Goal: Task Accomplishment & Management: Use online tool/utility

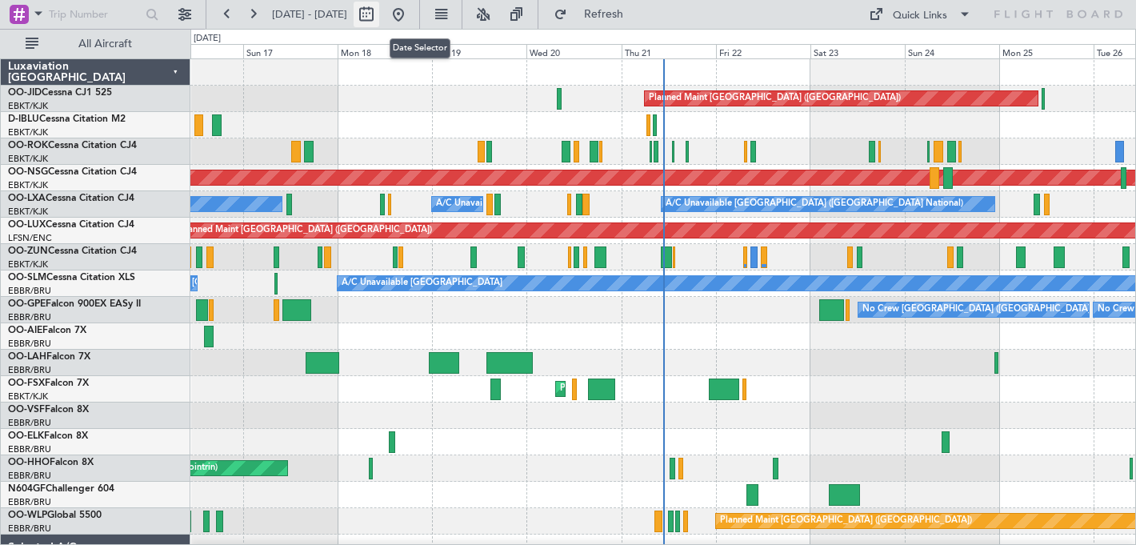
click at [379, 8] on button at bounding box center [367, 15] width 26 height 26
select select "8"
select select "2025"
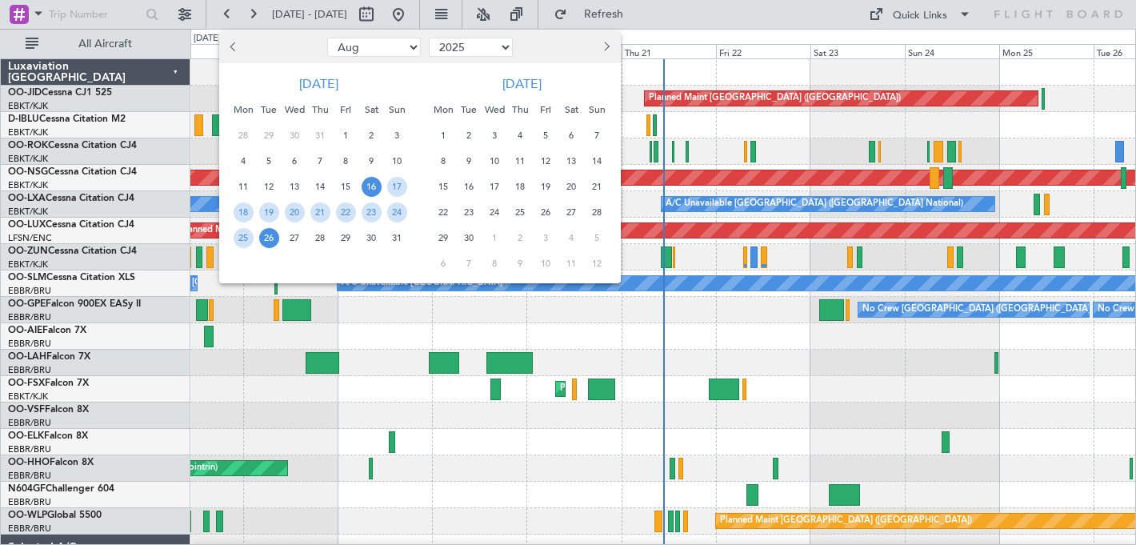
click at [606, 42] on span "Next month" at bounding box center [606, 47] width 10 height 10
click at [446, 184] on span "13" at bounding box center [444, 187] width 20 height 20
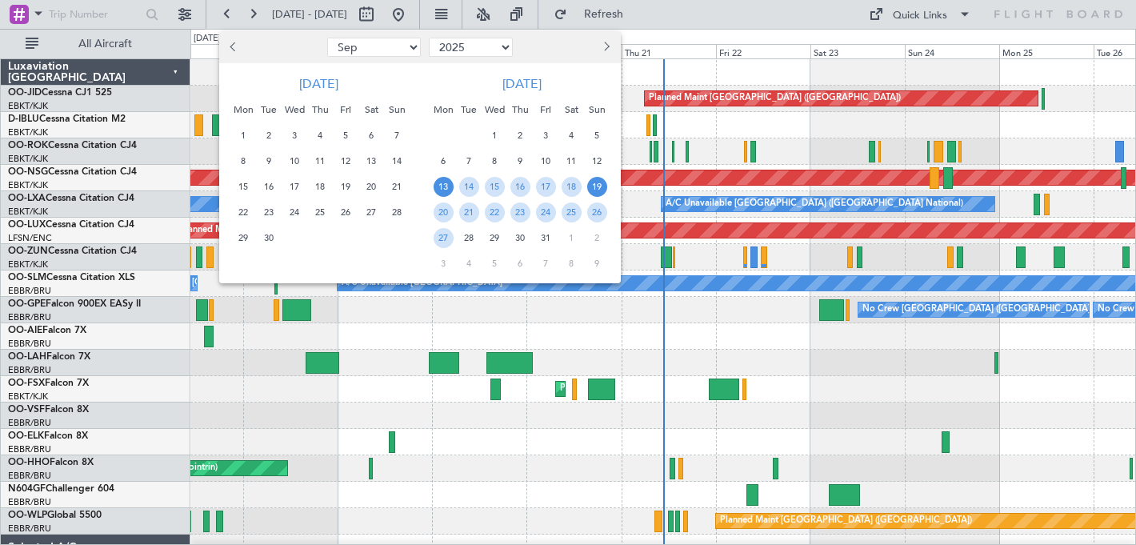
click at [597, 192] on span "19" at bounding box center [597, 187] width 20 height 20
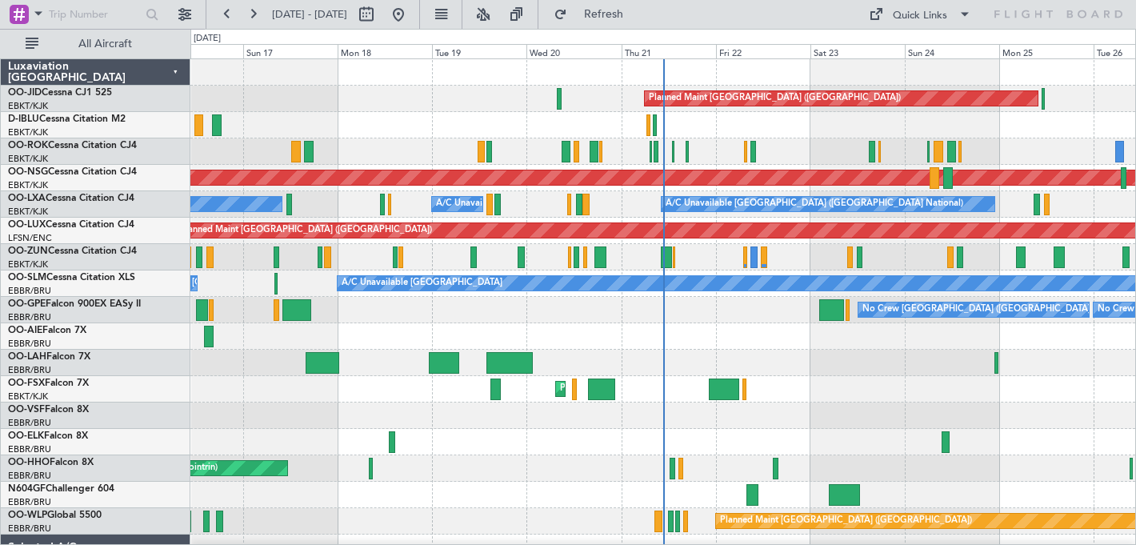
select select "10"
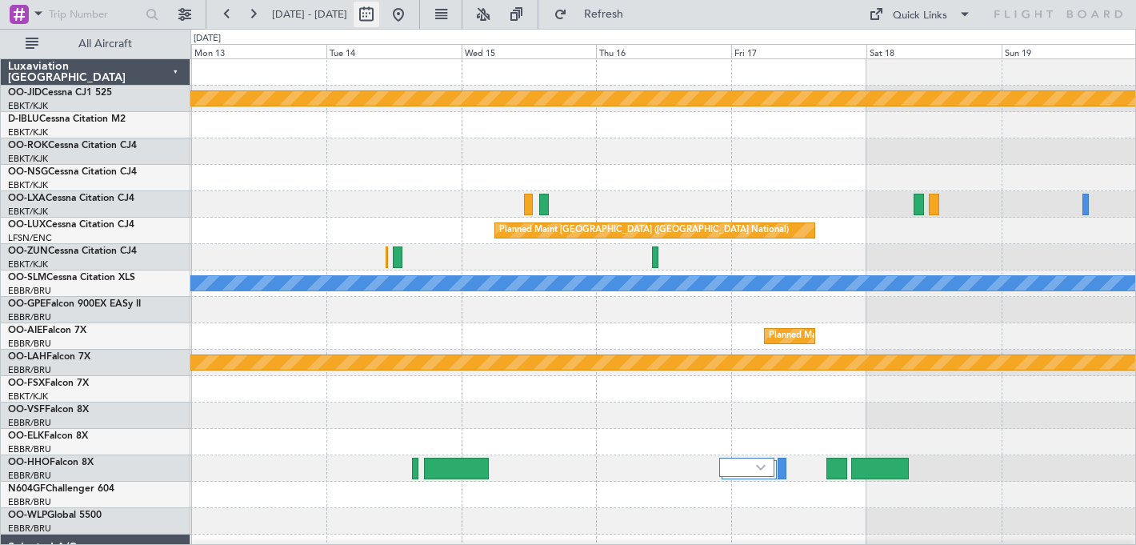
click at [379, 13] on button at bounding box center [367, 15] width 26 height 26
select select "10"
select select "2025"
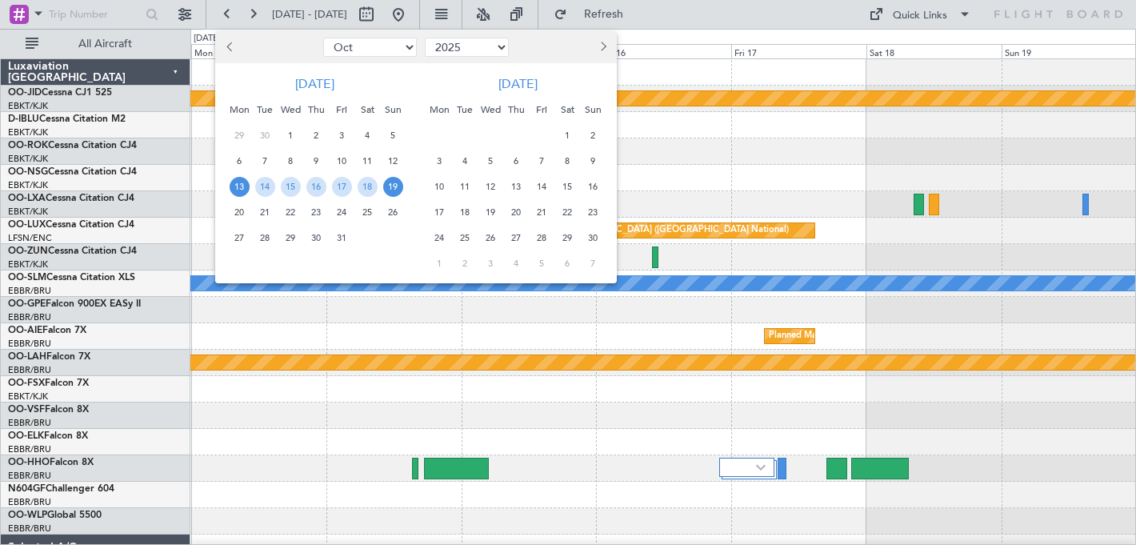
click at [288, 238] on span "29" at bounding box center [291, 238] width 20 height 20
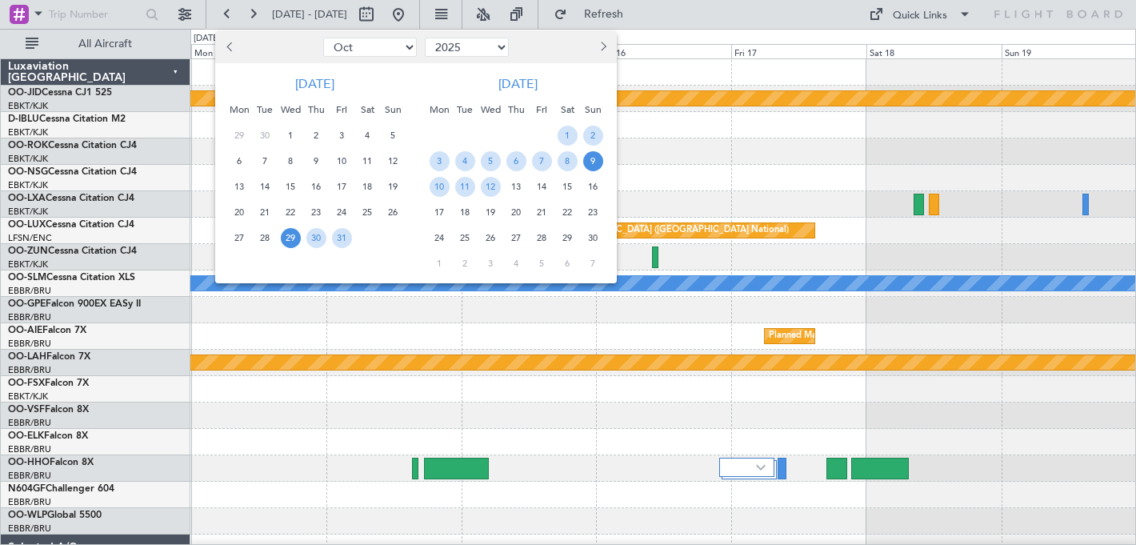
click at [591, 153] on span "9" at bounding box center [593, 161] width 20 height 20
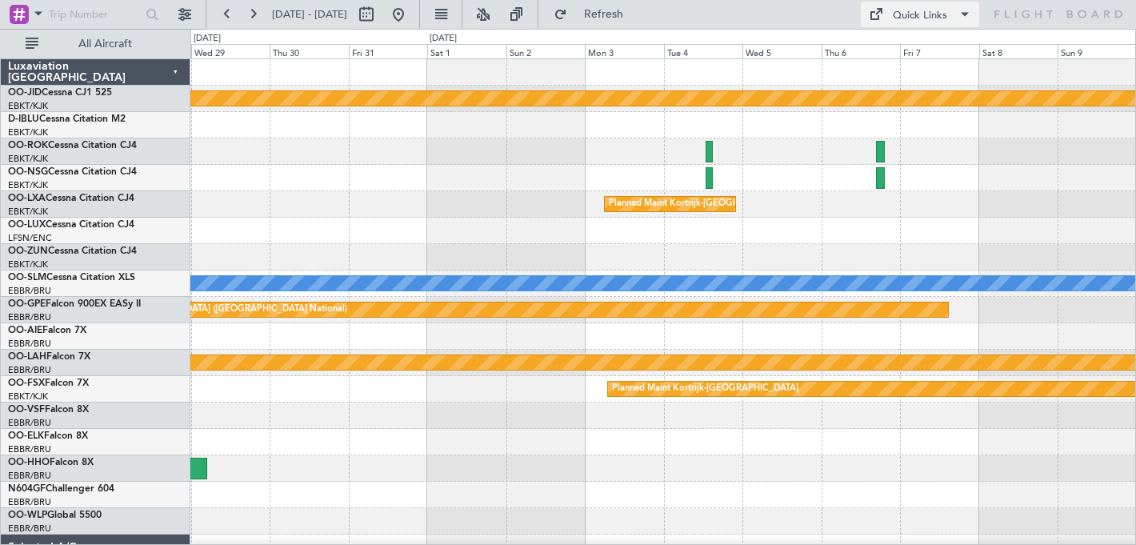
click at [904, 14] on div "Quick Links" at bounding box center [920, 16] width 54 height 16
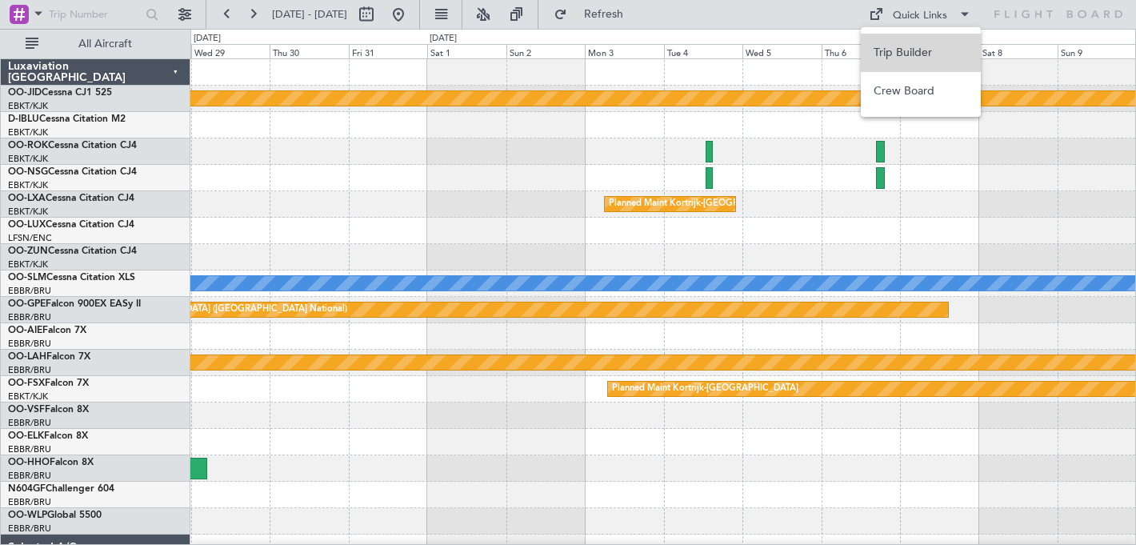
click at [905, 49] on button "Trip Builder" at bounding box center [921, 53] width 120 height 38
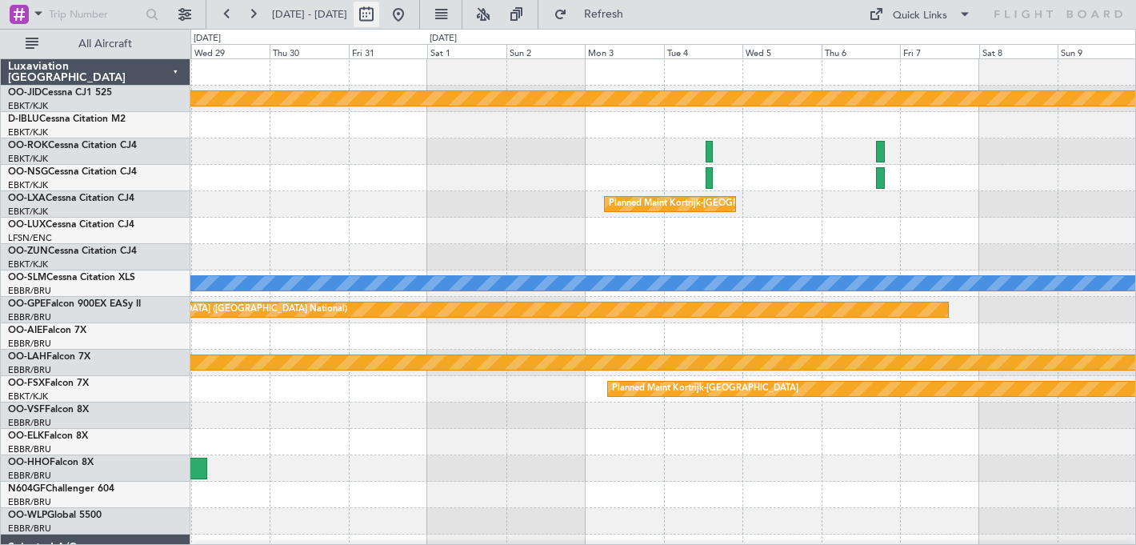
click at [379, 16] on button at bounding box center [367, 15] width 26 height 26
select select "10"
select select "2025"
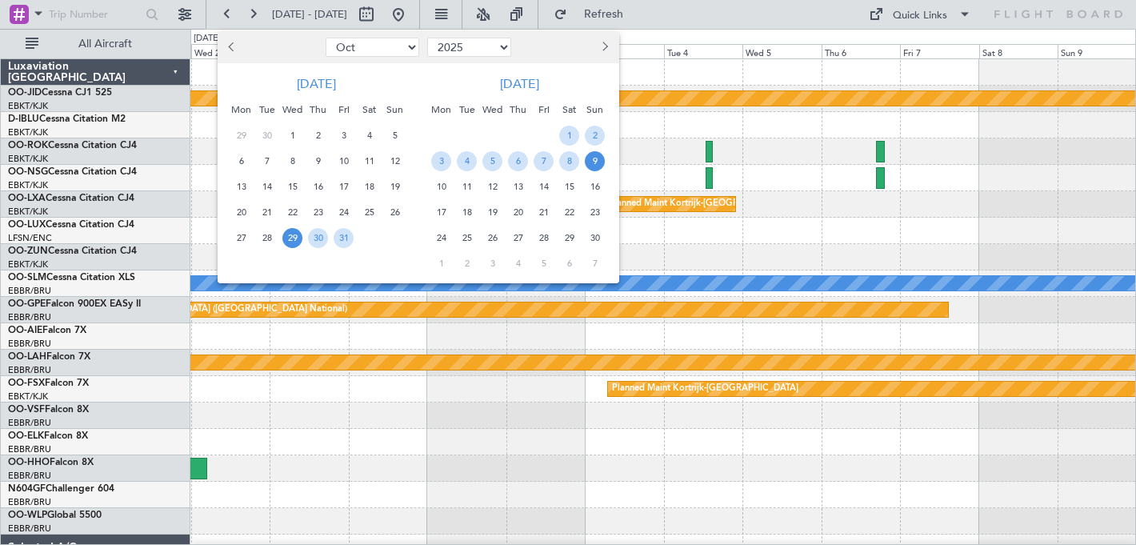
click at [294, 234] on span "29" at bounding box center [292, 238] width 20 height 20
click at [595, 157] on span "9" at bounding box center [595, 161] width 20 height 20
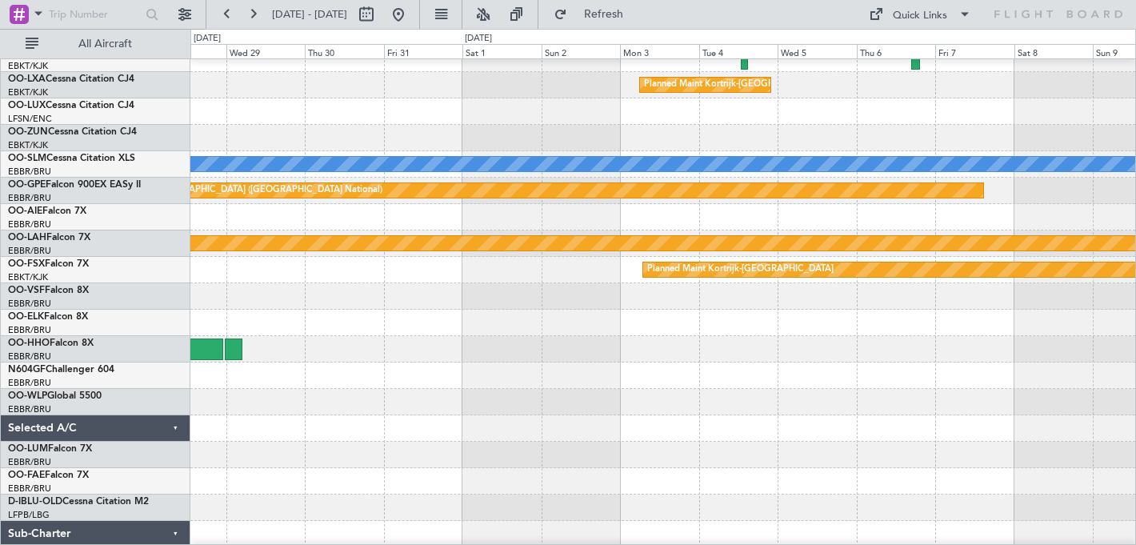
scroll to position [119, 0]
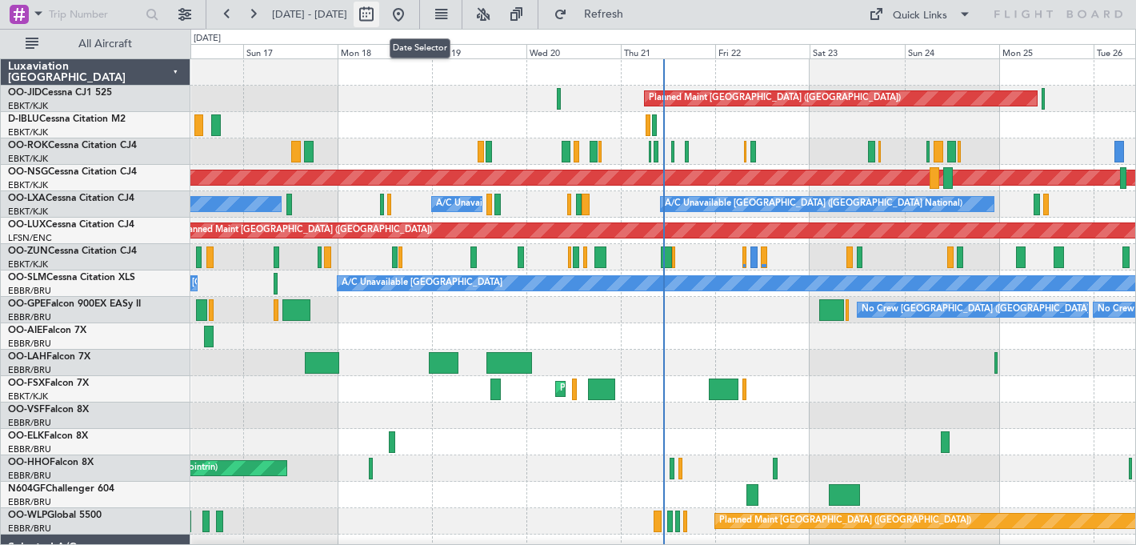
click at [379, 14] on button at bounding box center [367, 15] width 26 height 26
select select "8"
select select "2025"
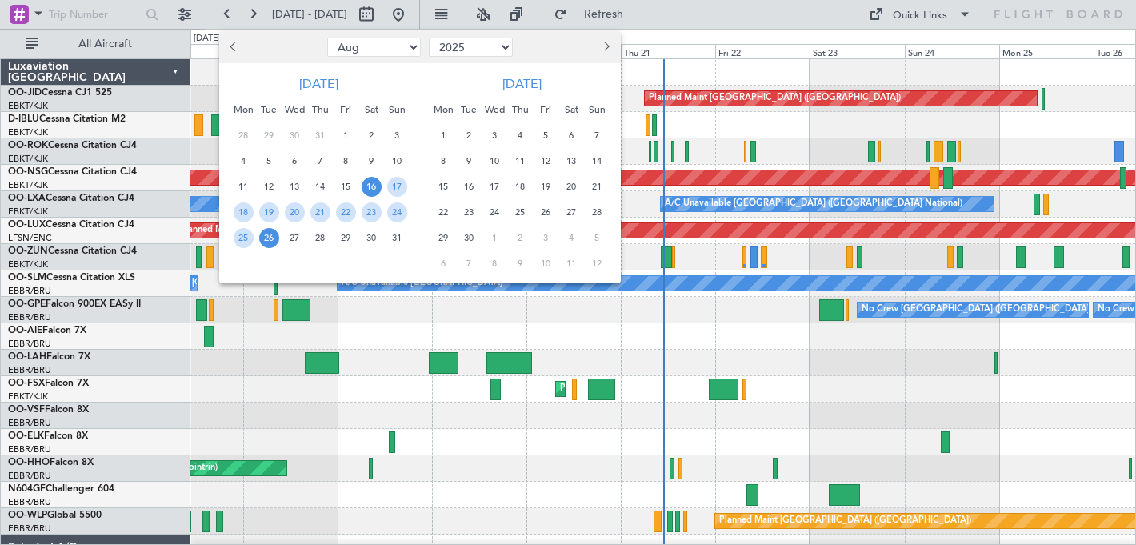
click at [609, 48] on button "Next month" at bounding box center [607, 47] width 18 height 26
click at [607, 46] on span "Next month" at bounding box center [606, 47] width 10 height 10
select select "10"
click at [318, 238] on span "30" at bounding box center [320, 238] width 20 height 20
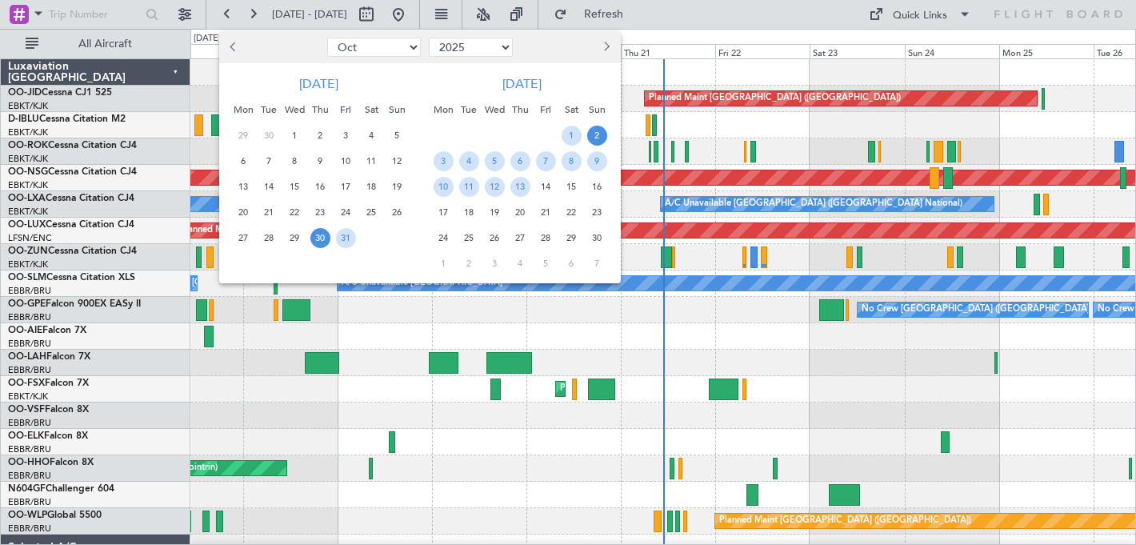
click at [598, 136] on span "2" at bounding box center [597, 136] width 20 height 20
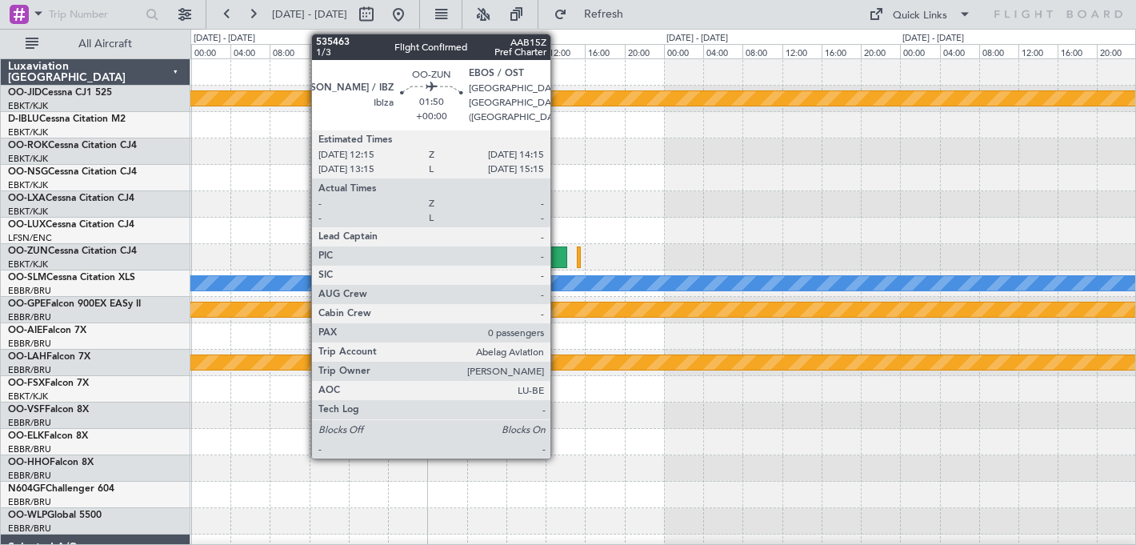
click at [558, 254] on div at bounding box center [557, 257] width 20 height 22
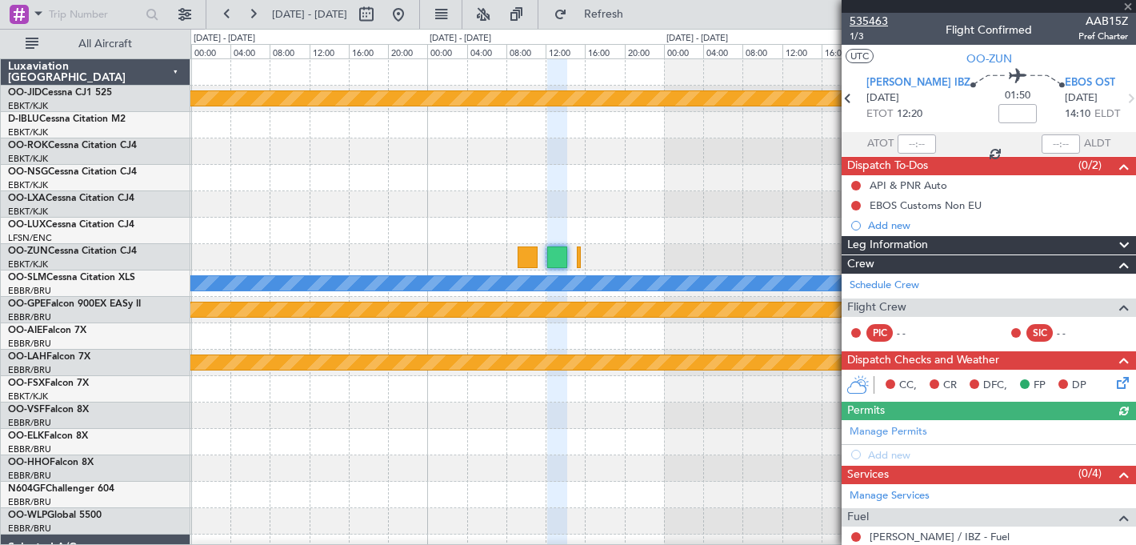
click at [874, 19] on span "535463" at bounding box center [869, 21] width 38 height 17
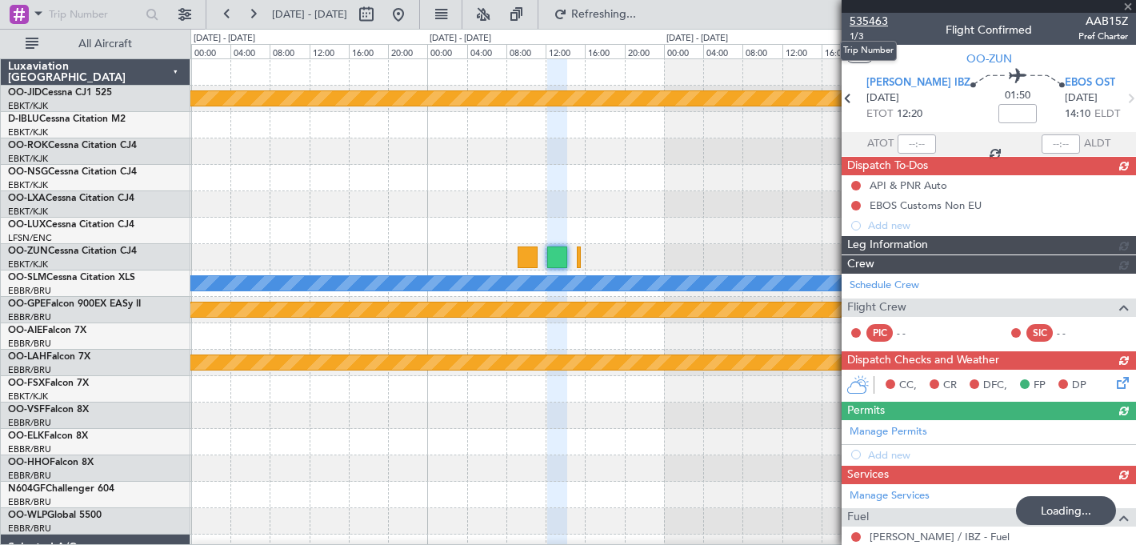
type input "2"
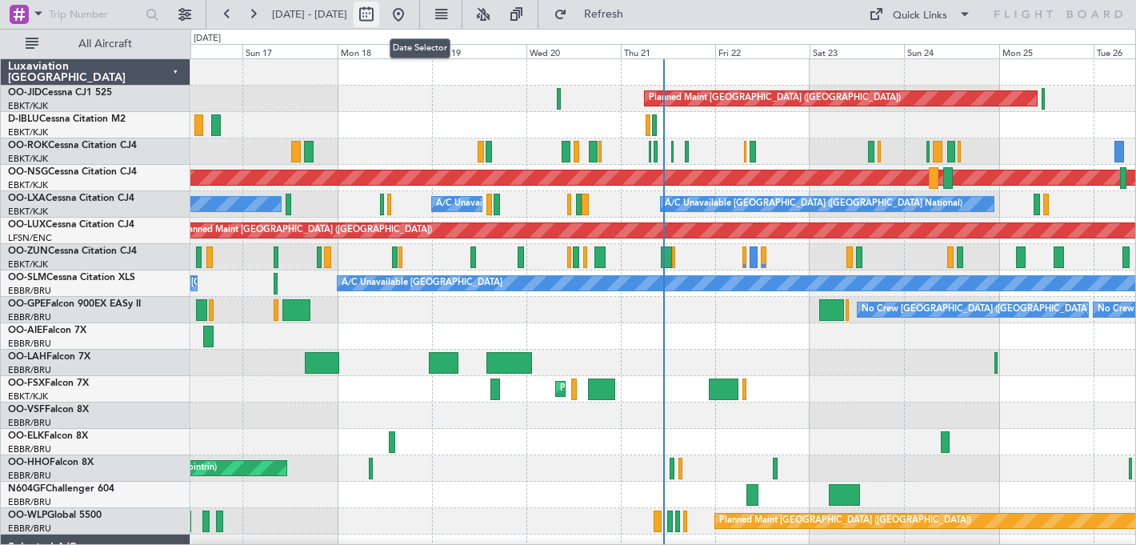
click at [379, 18] on button at bounding box center [367, 15] width 26 height 26
select select "8"
select select "2025"
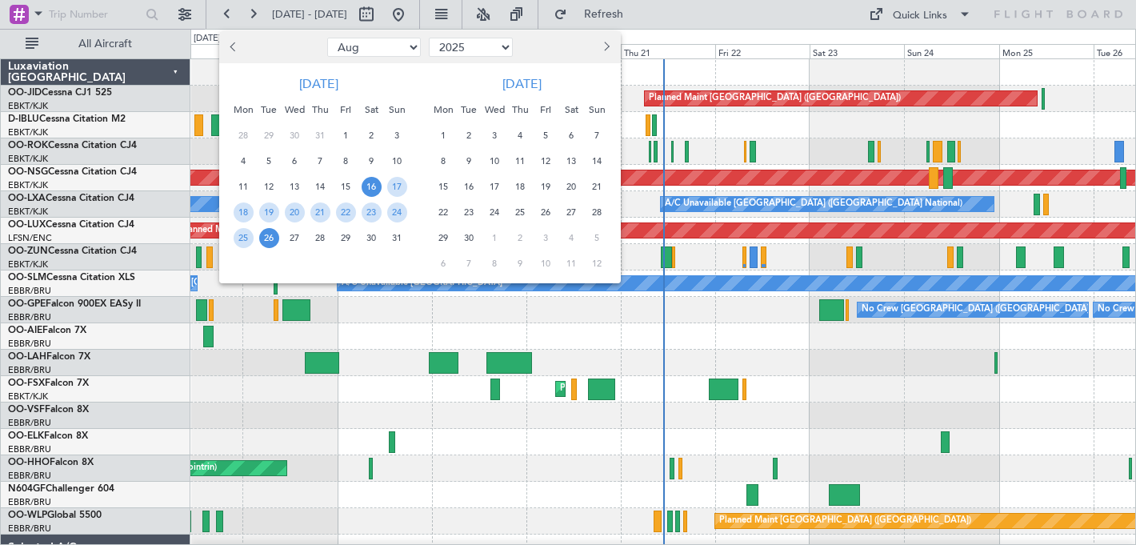
click at [611, 50] on button "Next month" at bounding box center [607, 47] width 18 height 26
click at [439, 183] on span "13" at bounding box center [444, 187] width 20 height 20
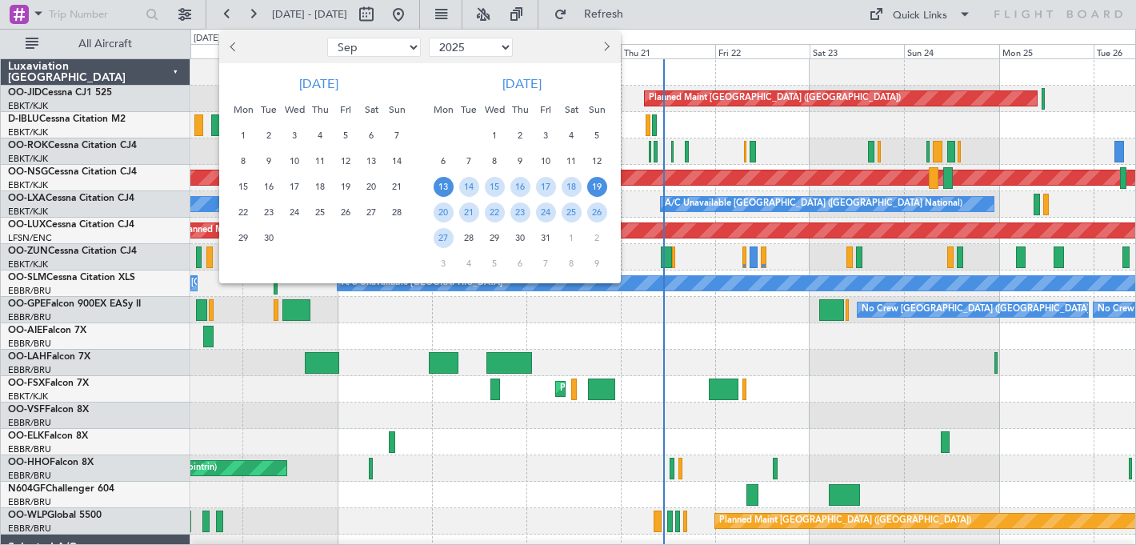
click at [604, 181] on span "19" at bounding box center [597, 187] width 20 height 20
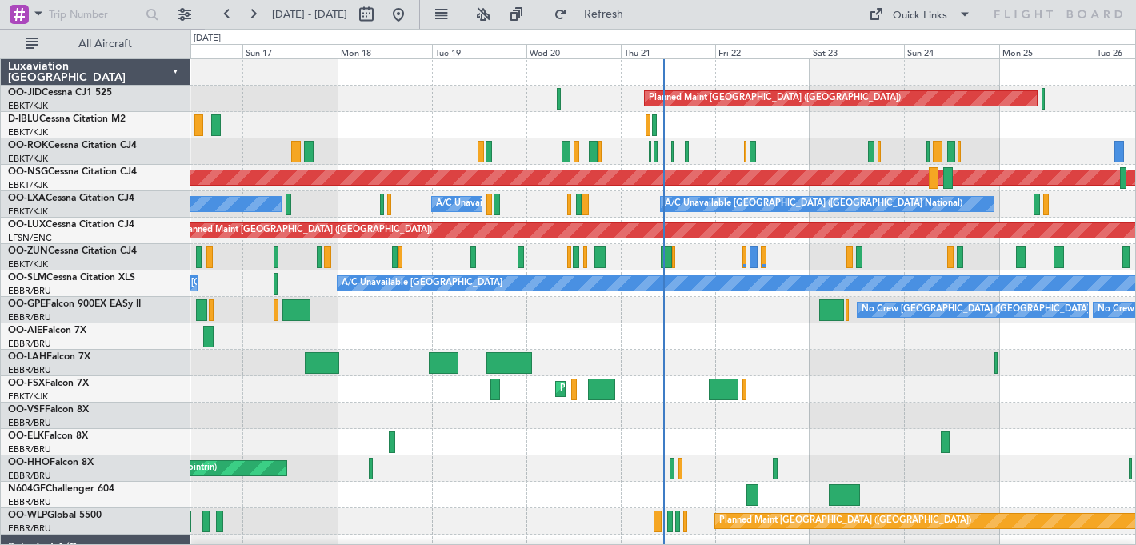
select select "10"
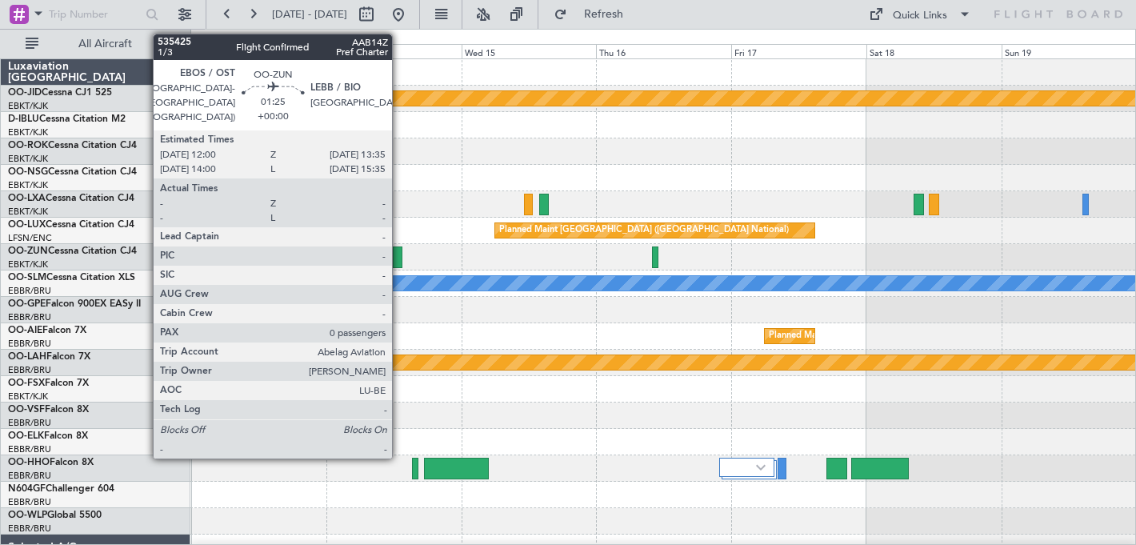
click at [399, 259] on div at bounding box center [398, 257] width 10 height 22
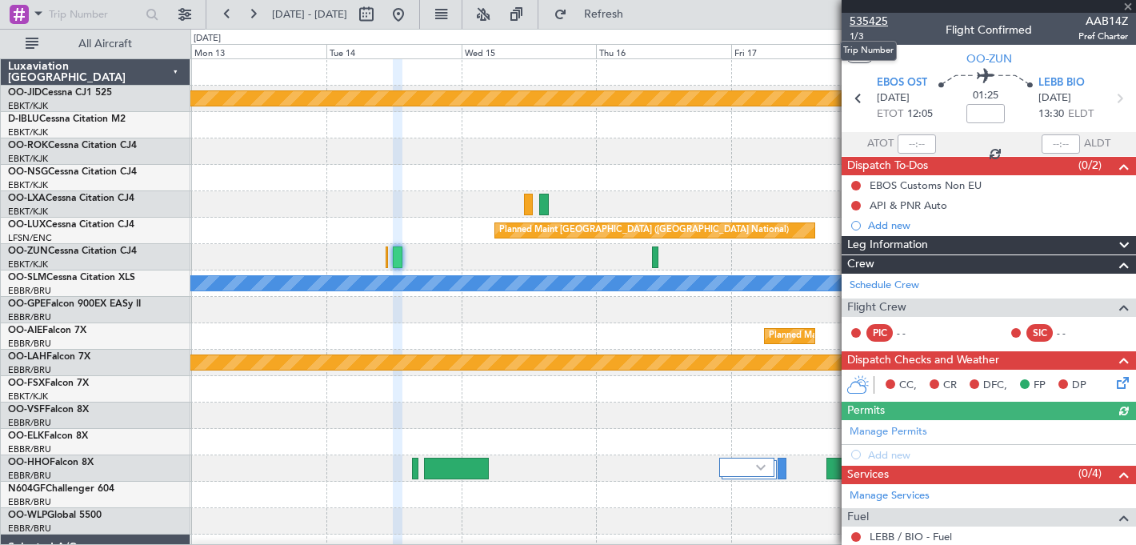
click at [869, 18] on span "535425" at bounding box center [869, 21] width 38 height 17
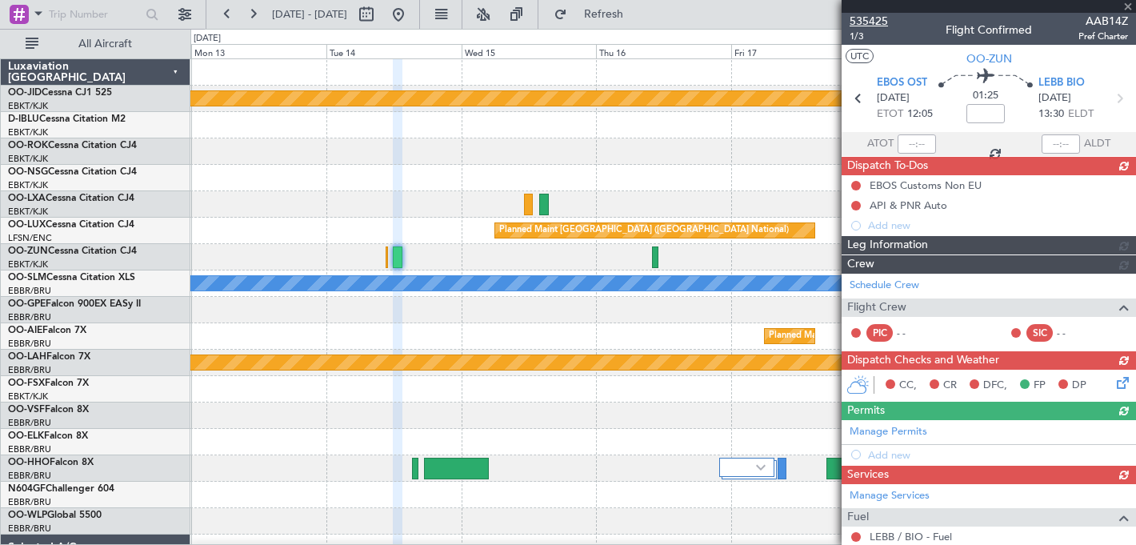
type input "2"
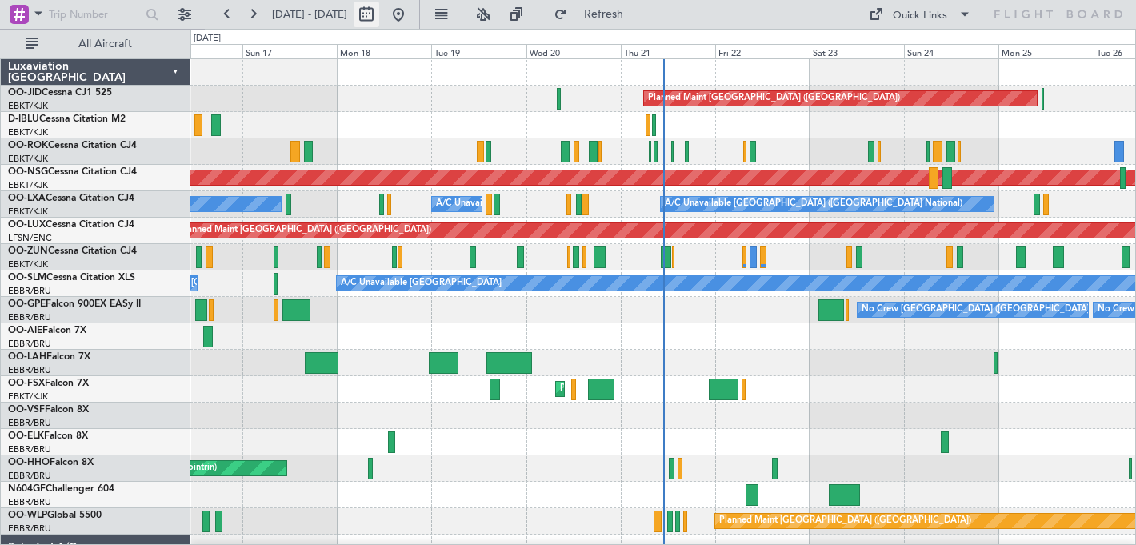
click at [379, 16] on button at bounding box center [367, 15] width 26 height 26
select select "8"
select select "2025"
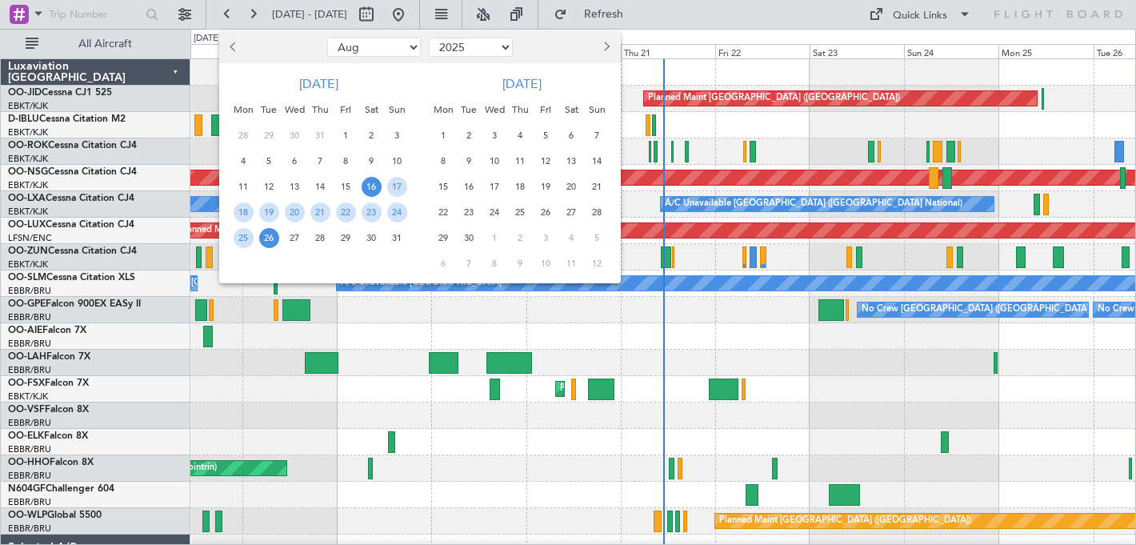
click at [607, 49] on button "Next month" at bounding box center [607, 47] width 18 height 26
click at [440, 161] on span "3" at bounding box center [444, 161] width 20 height 20
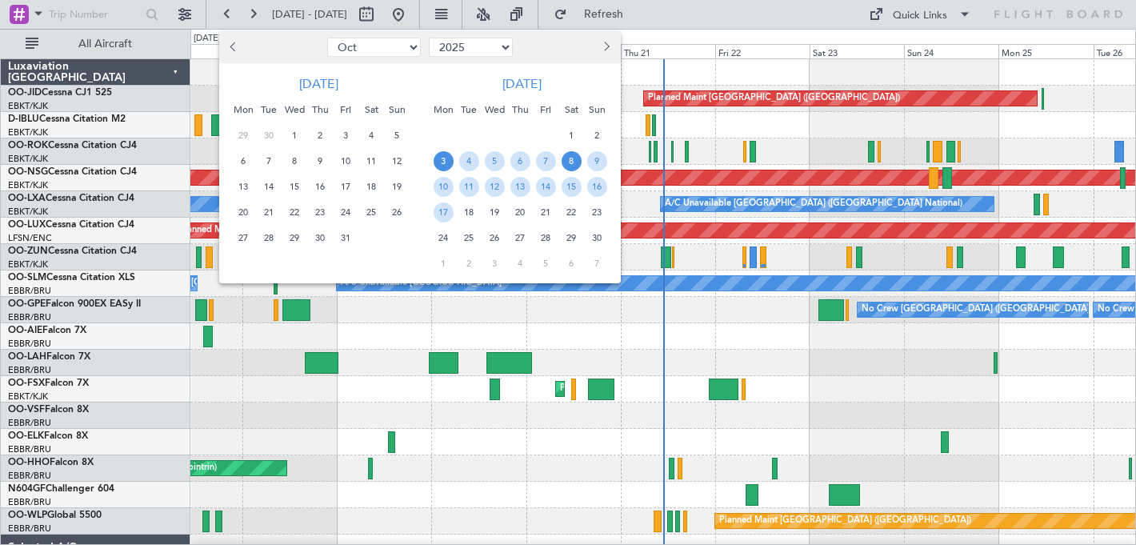
click at [573, 163] on span "8" at bounding box center [572, 161] width 20 height 20
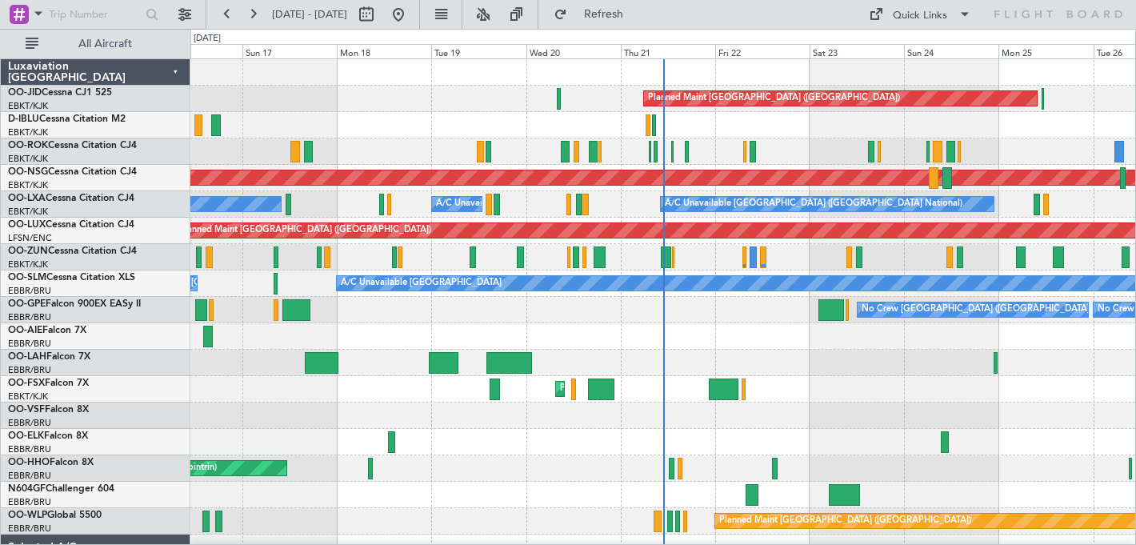
select select "11"
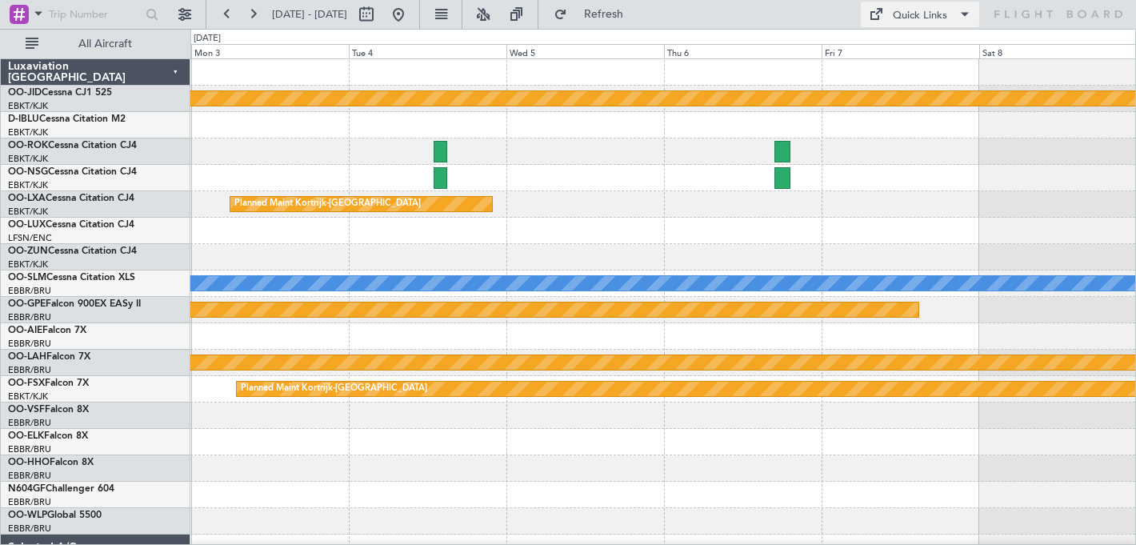
click at [932, 14] on div "Quick Links" at bounding box center [920, 16] width 54 height 16
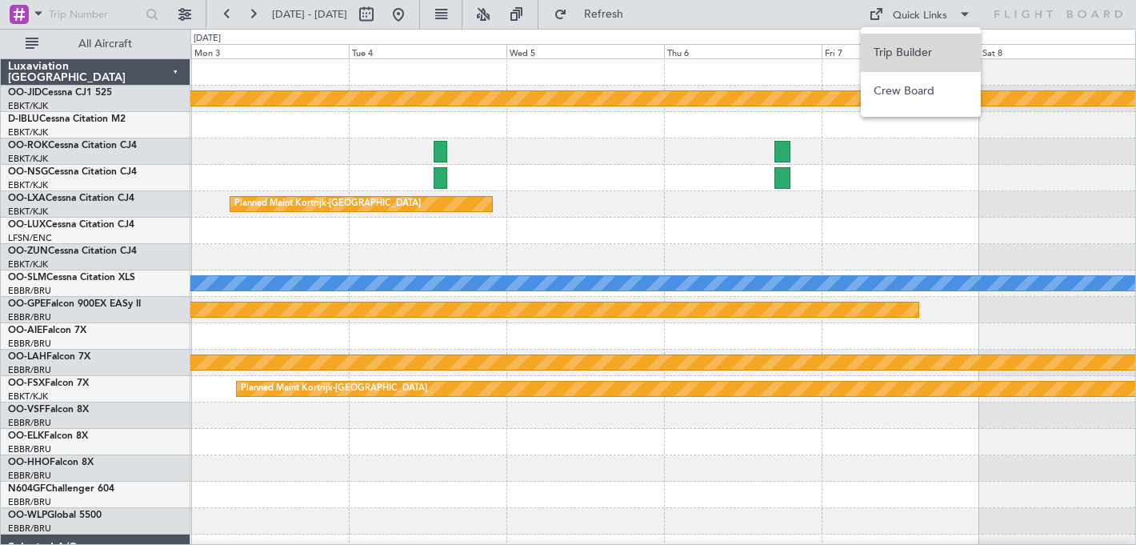
click at [928, 50] on button "Trip Builder" at bounding box center [921, 53] width 120 height 38
